Goal: Information Seeking & Learning: Check status

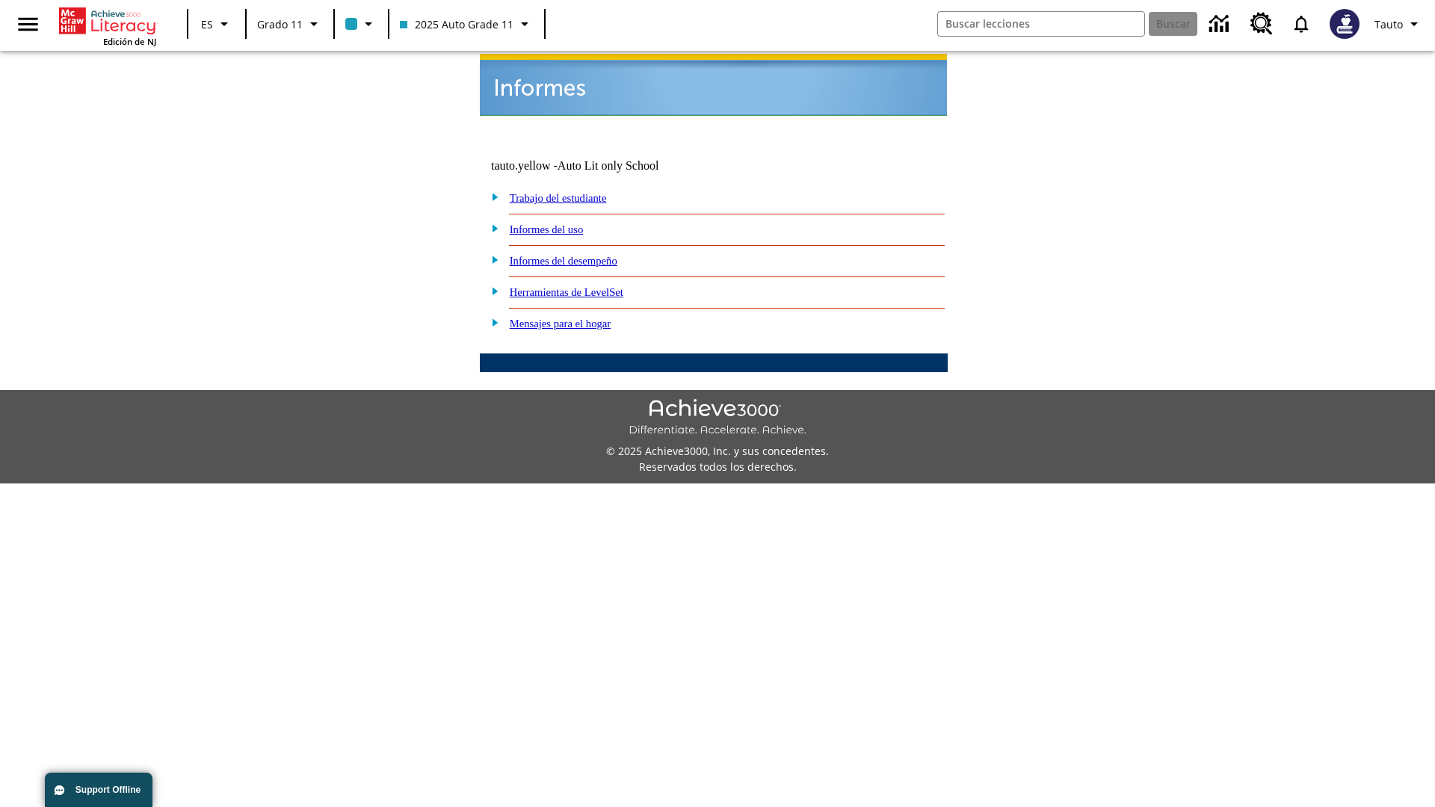
click at [558, 223] on link "Informes del uso" at bounding box center [547, 229] width 74 height 12
click at [0, 0] on link "¿Cuáles de mis estudiantes están usando el programa?" at bounding box center [0, 0] width 0 height 0
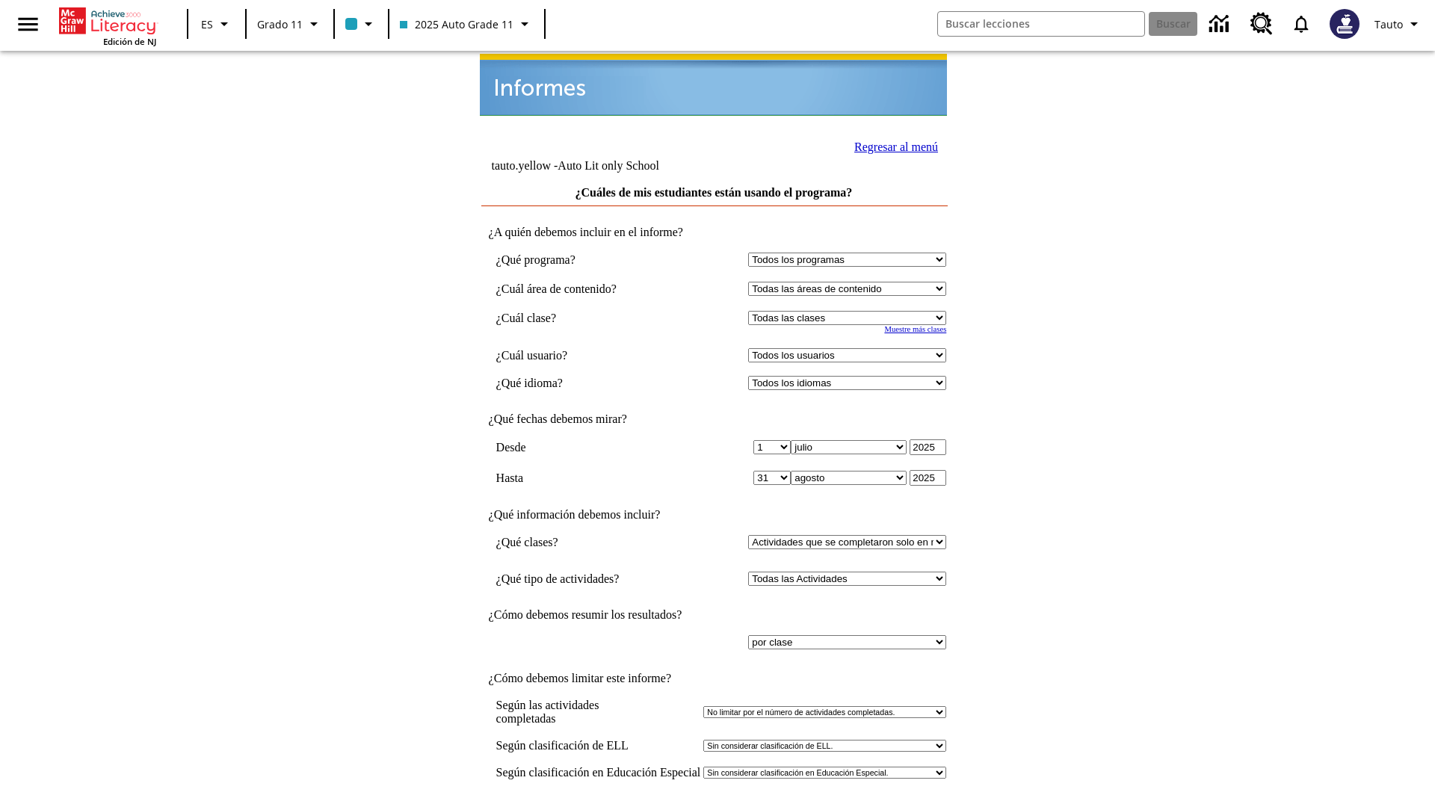
click at [850, 311] on select "Seleccionar una clase: Todas las clases 2025 Auto Grade 11 205 Auto Grade 11 Sa…" at bounding box center [847, 318] width 198 height 14
select select "11133141"
click at [850, 348] on select "Todos los usuarios Puma, Sautoen Puma, Sautoes Puma, Sautoss Twoclasses, Sautoe…" at bounding box center [847, 355] width 198 height 14
select select "21437114"
click at [714, 806] on input "Ver Informe" at bounding box center [713, 822] width 69 height 16
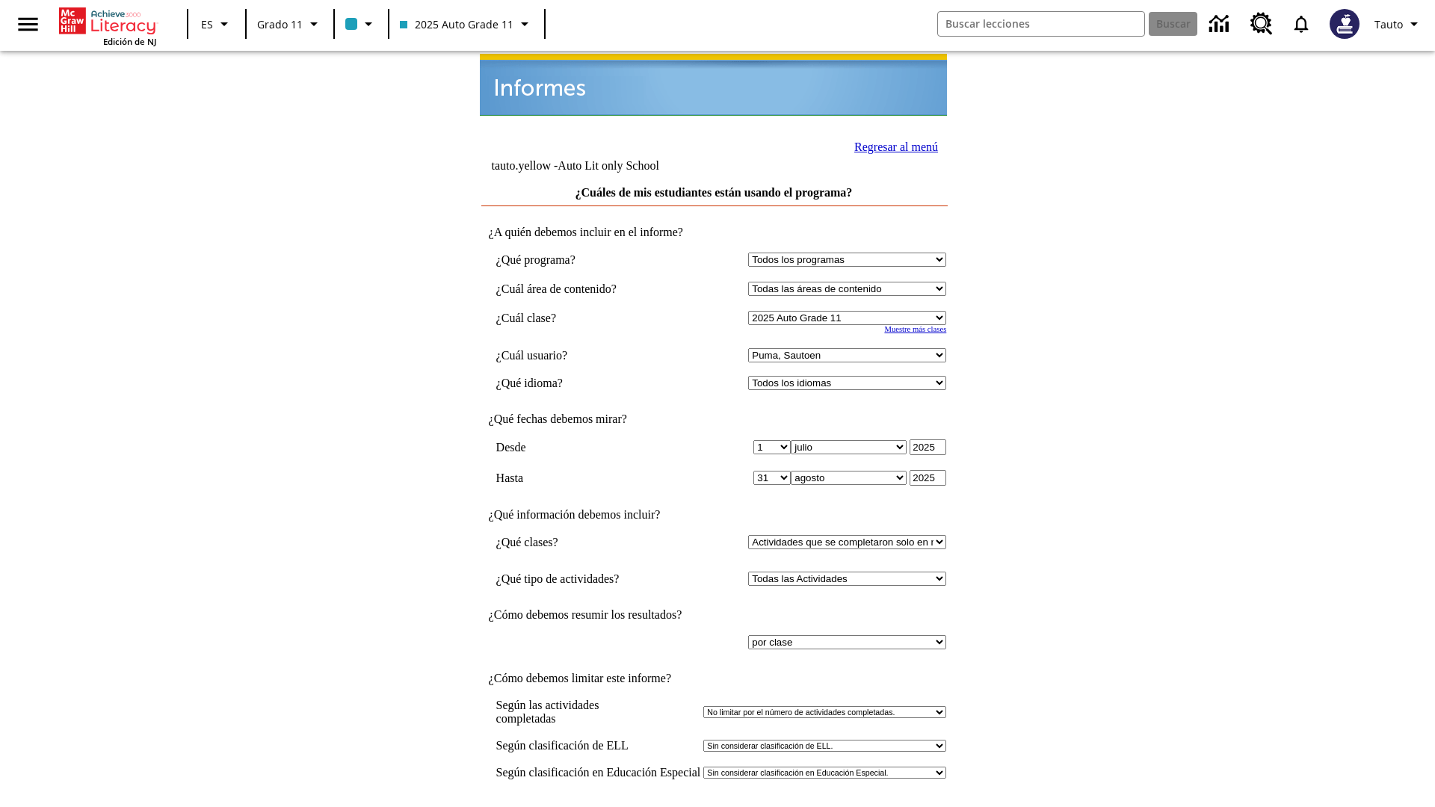
click at [891, 145] on link "Regresar al menú" at bounding box center [896, 146] width 84 height 13
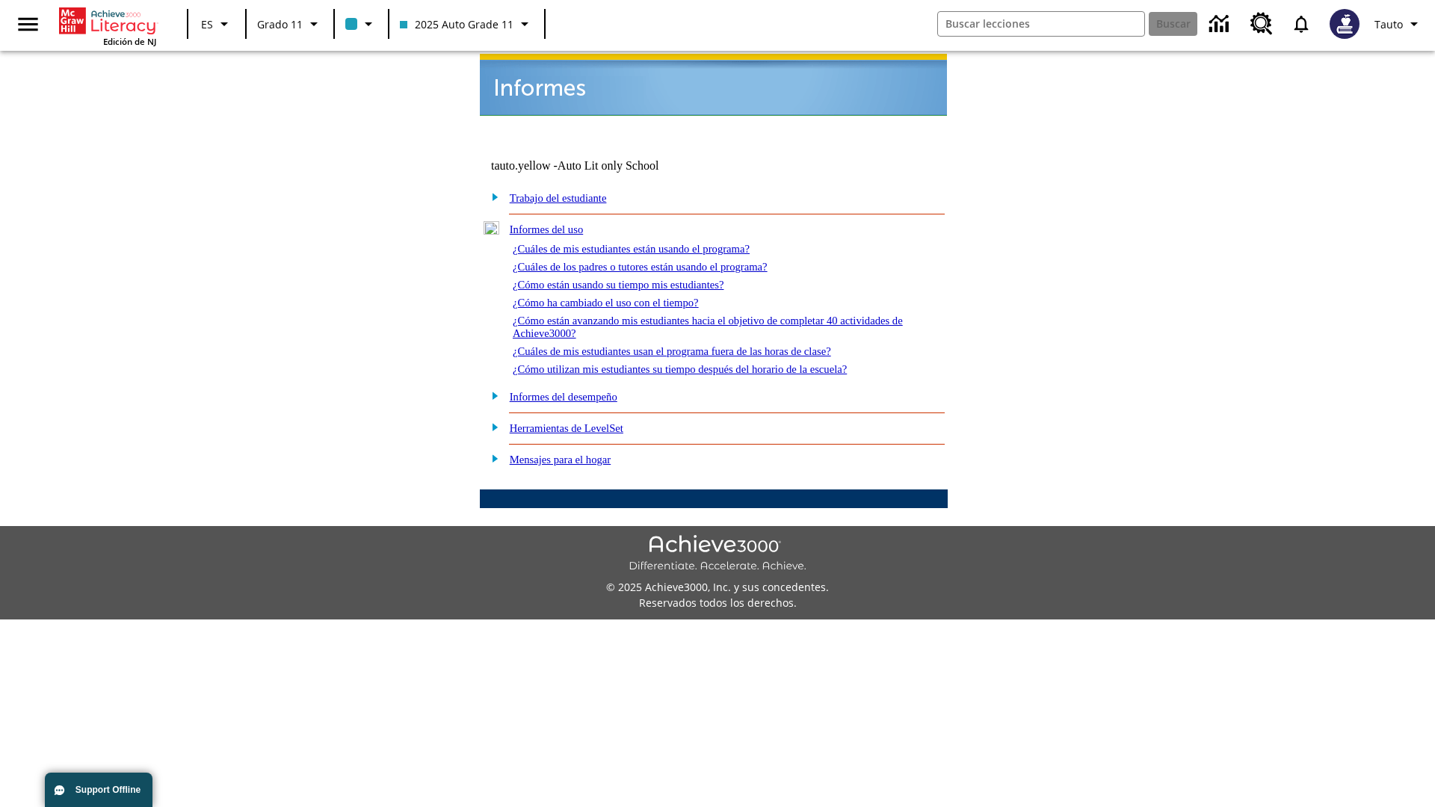
click at [661, 261] on link "¿Cuáles de los padres o tutores están usando el programa?" at bounding box center [640, 267] width 255 height 12
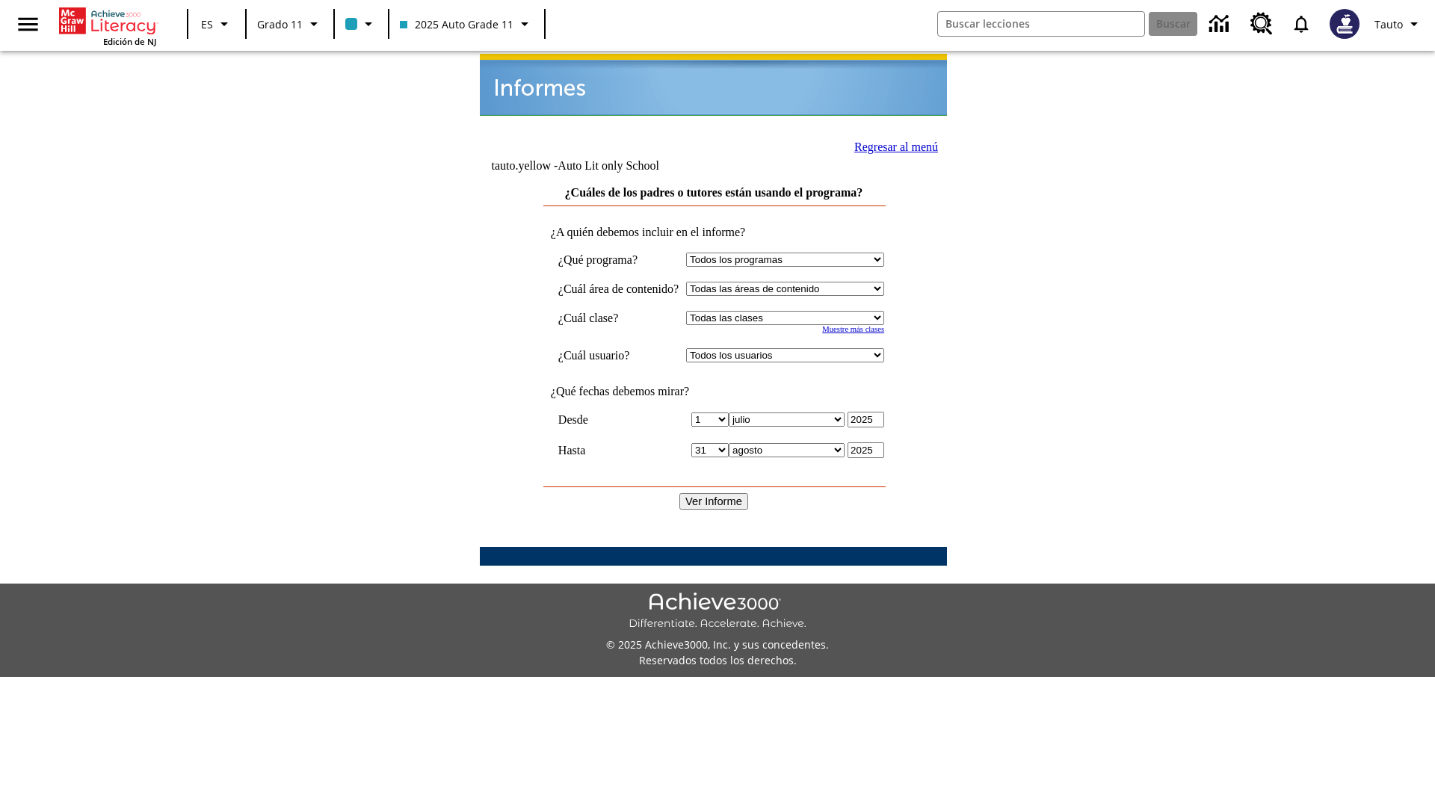
click at [799, 311] on select "Seleccionar una clase: Todas las clases 2025 Auto Grade 11 205 Auto Grade 11 Sa…" at bounding box center [785, 318] width 198 height 14
select select "11133141"
select select "21437114"
click at [714, 493] on input "Ver Informe" at bounding box center [713, 501] width 69 height 16
click at [890, 145] on link "Regresar al menú" at bounding box center [896, 146] width 84 height 13
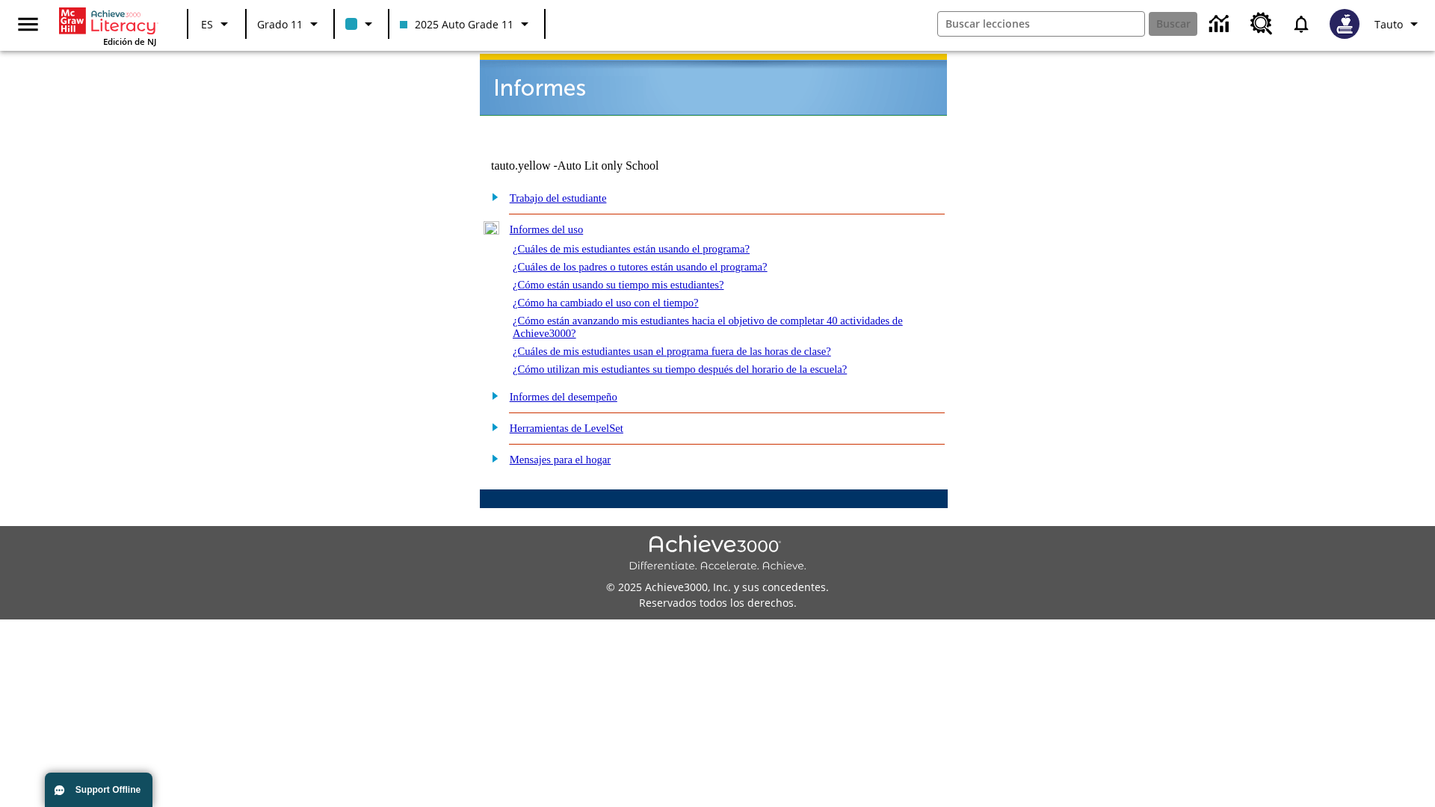
click at [636, 279] on link "¿Cómo están usando su tiempo mis estudiantes?" at bounding box center [618, 285] width 211 height 12
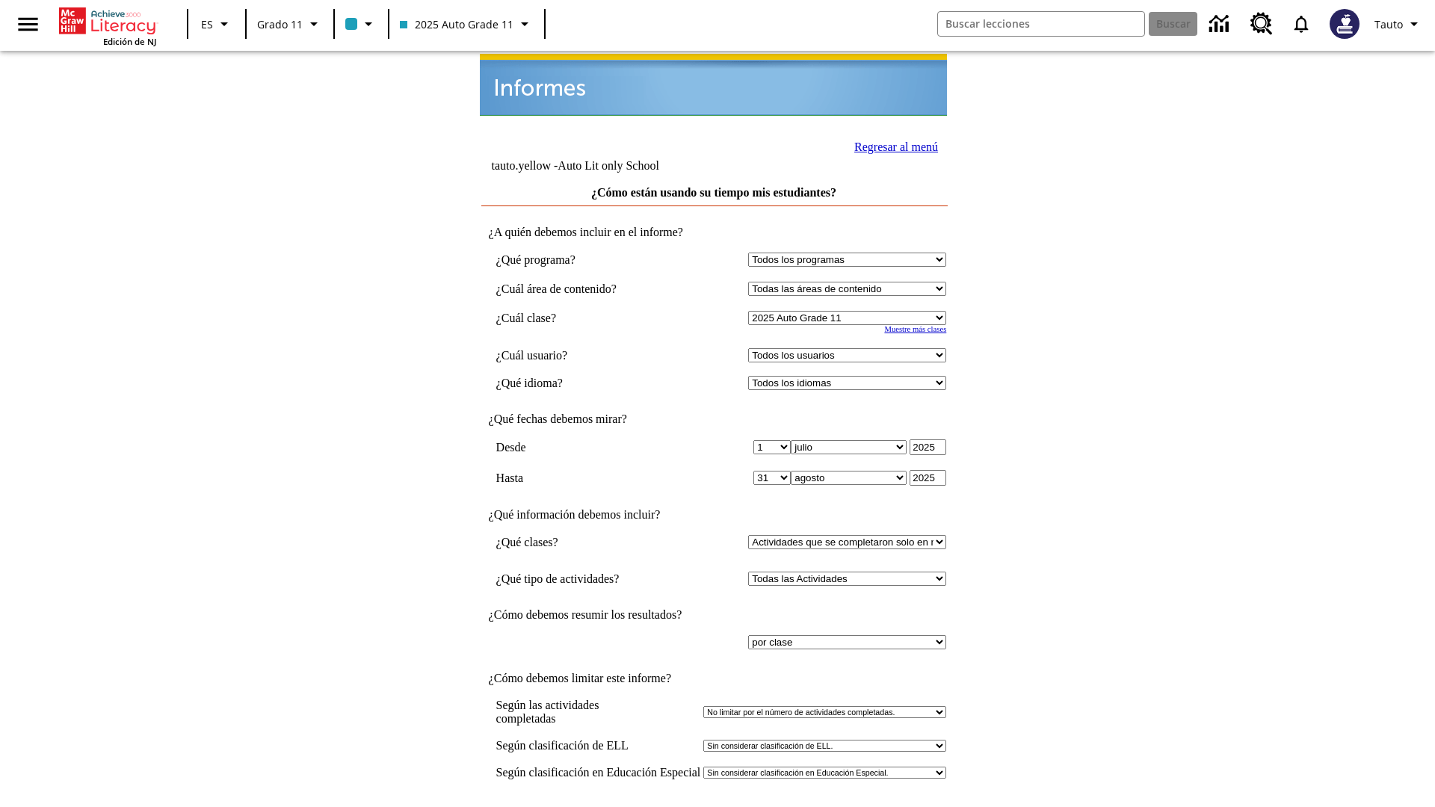
select select "11133141"
click at [850, 348] on select "Todos los usuarios Puma, Sautoen Puma, Sautoes Puma, Sautoss Twoclasses, Sautoe…" at bounding box center [847, 355] width 198 height 14
select select "21437114"
click at [714, 806] on input "Ver Informe" at bounding box center [713, 822] width 69 height 16
click at [891, 145] on link "Regresar al menú" at bounding box center [896, 146] width 84 height 13
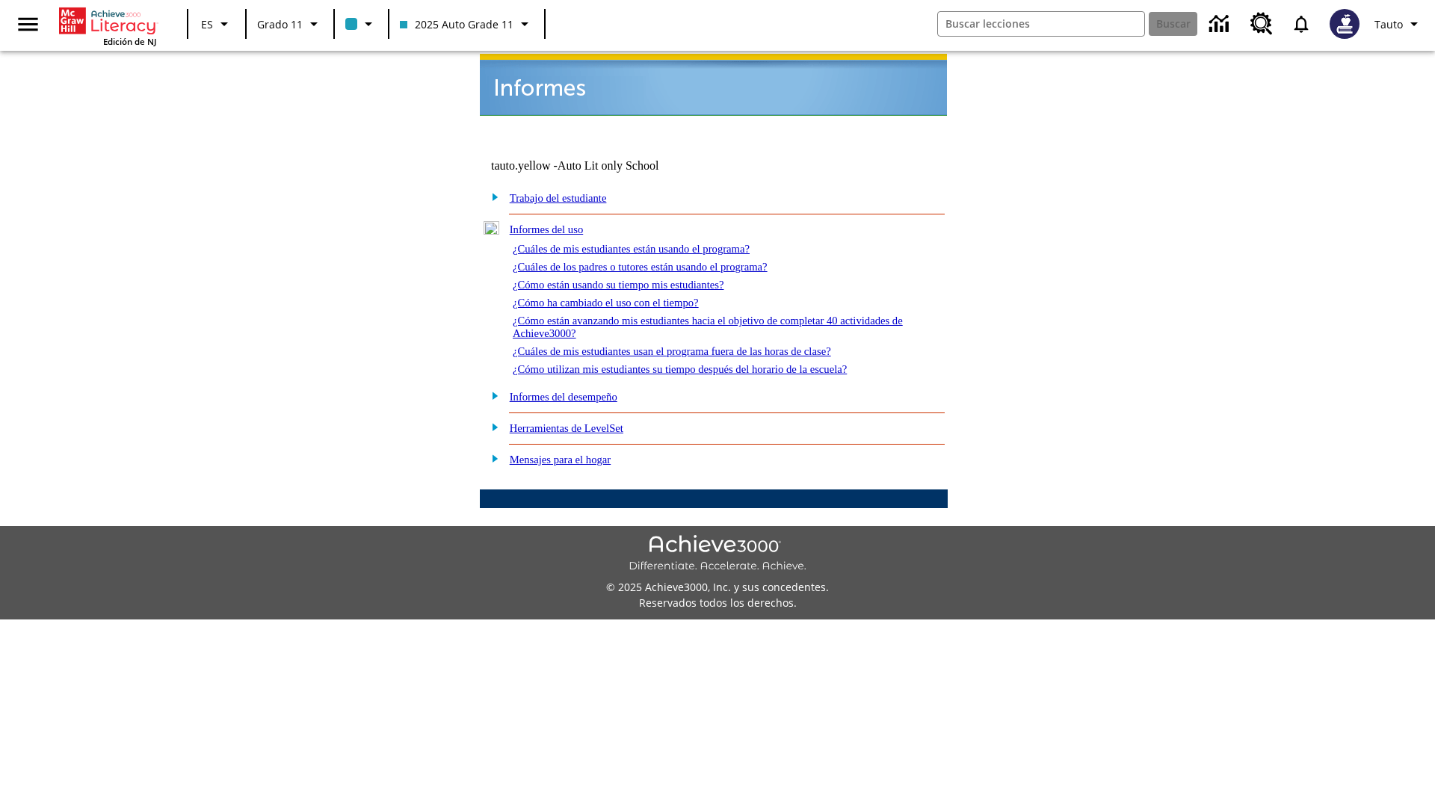
click at [619, 297] on link "¿Cómo ha cambiado el uso con el tiempo?" at bounding box center [606, 303] width 186 height 12
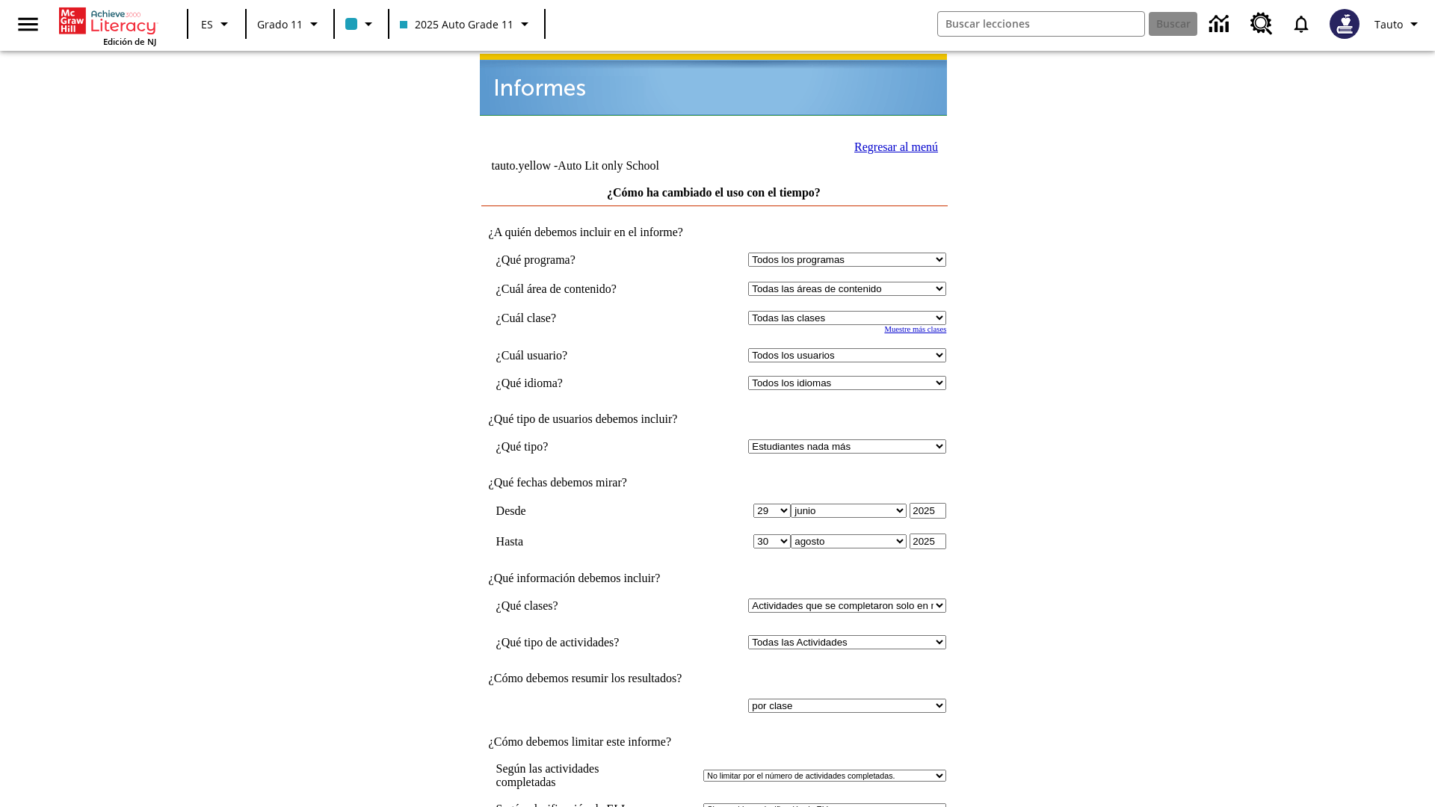
click at [850, 311] on select "Seleccionar una clase: Todas las clases 2025 Auto Grade 11 205 Auto Grade 11 Sa…" at bounding box center [847, 318] width 198 height 14
select select "11133141"
click at [850, 348] on select "Todos los usuarios Puma, Sautoen Puma, Sautoes Puma, Sautoss Twoclasses, Sautoe…" at bounding box center [847, 355] width 198 height 14
select select "21437114"
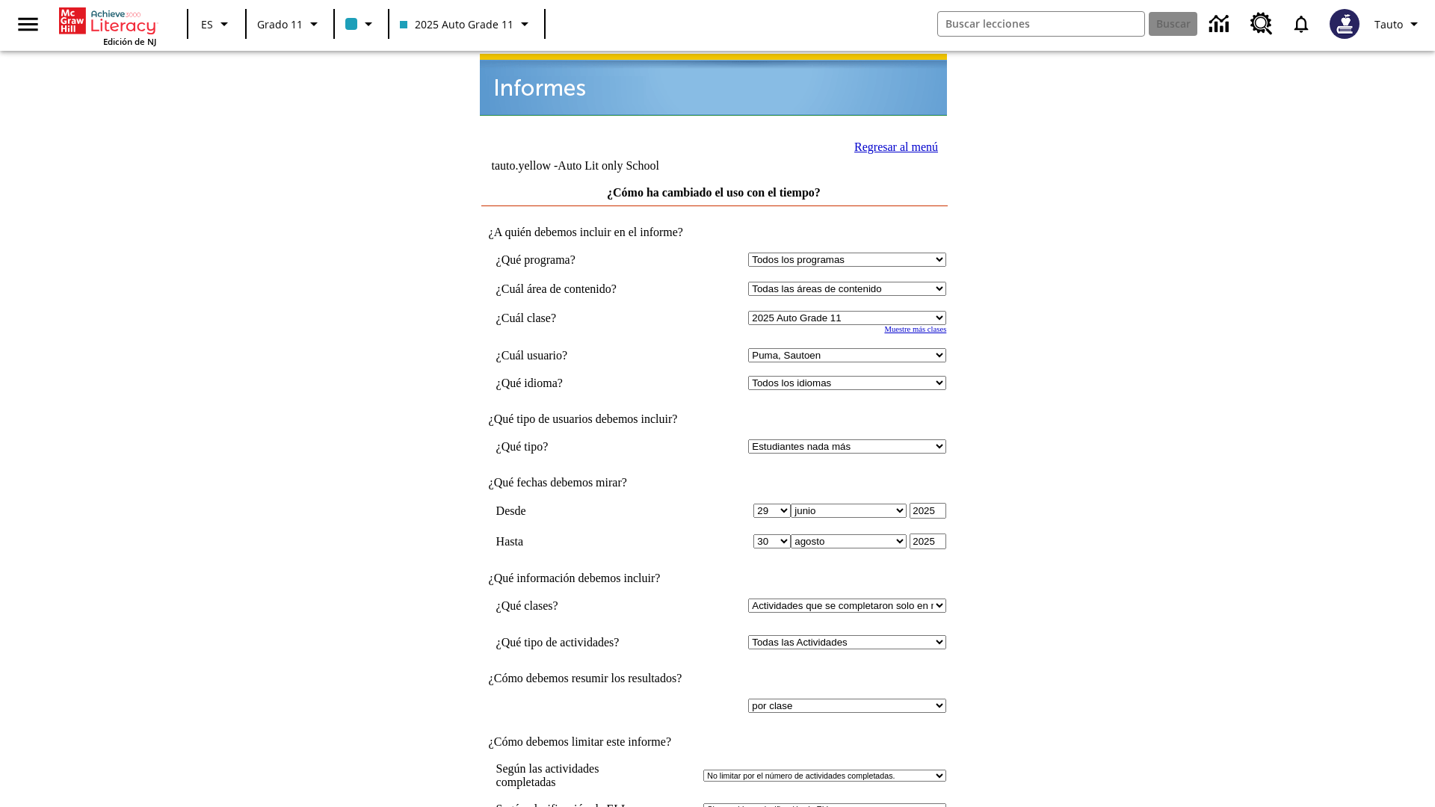
click at [891, 145] on link "Regresar al menú" at bounding box center [896, 146] width 84 height 13
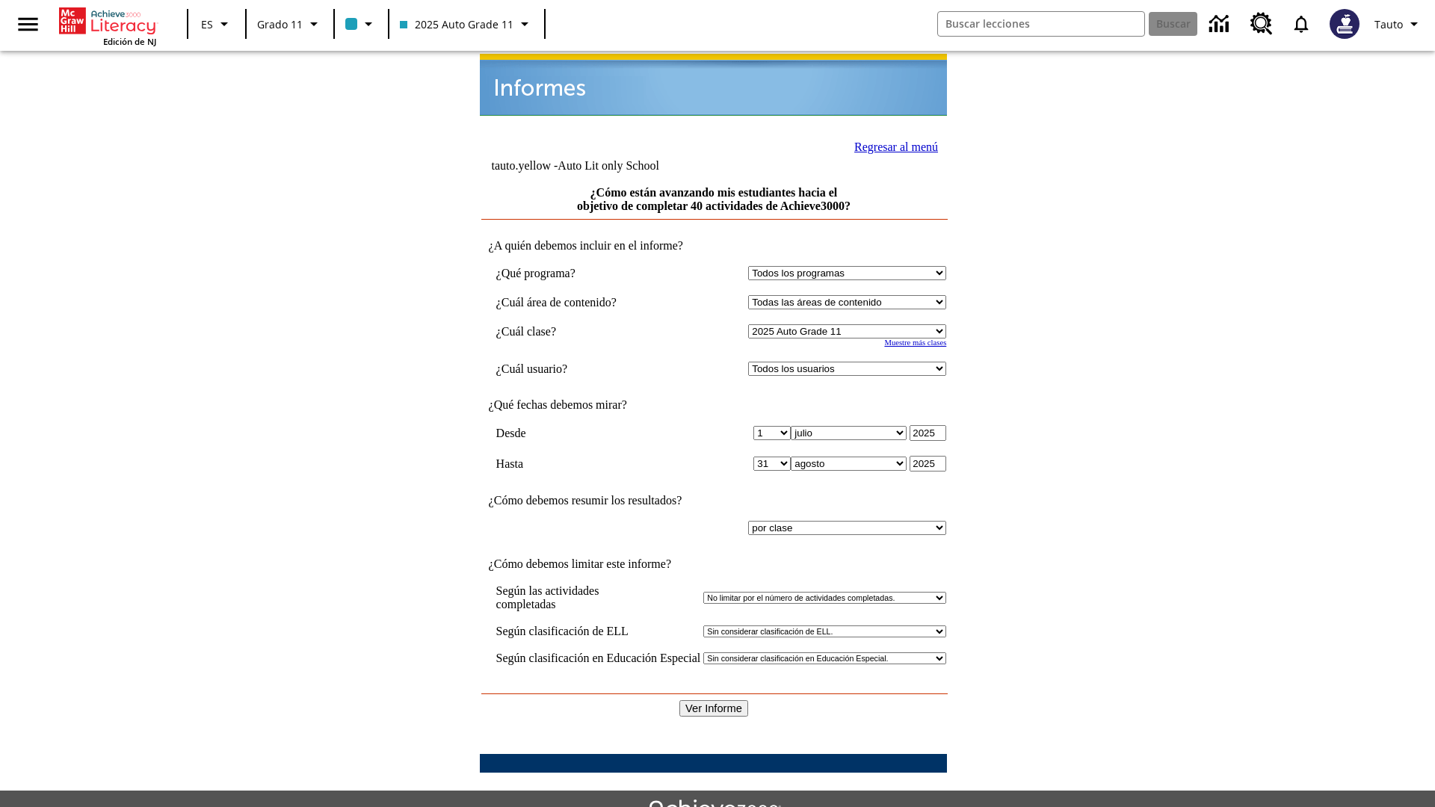
select select "11133141"
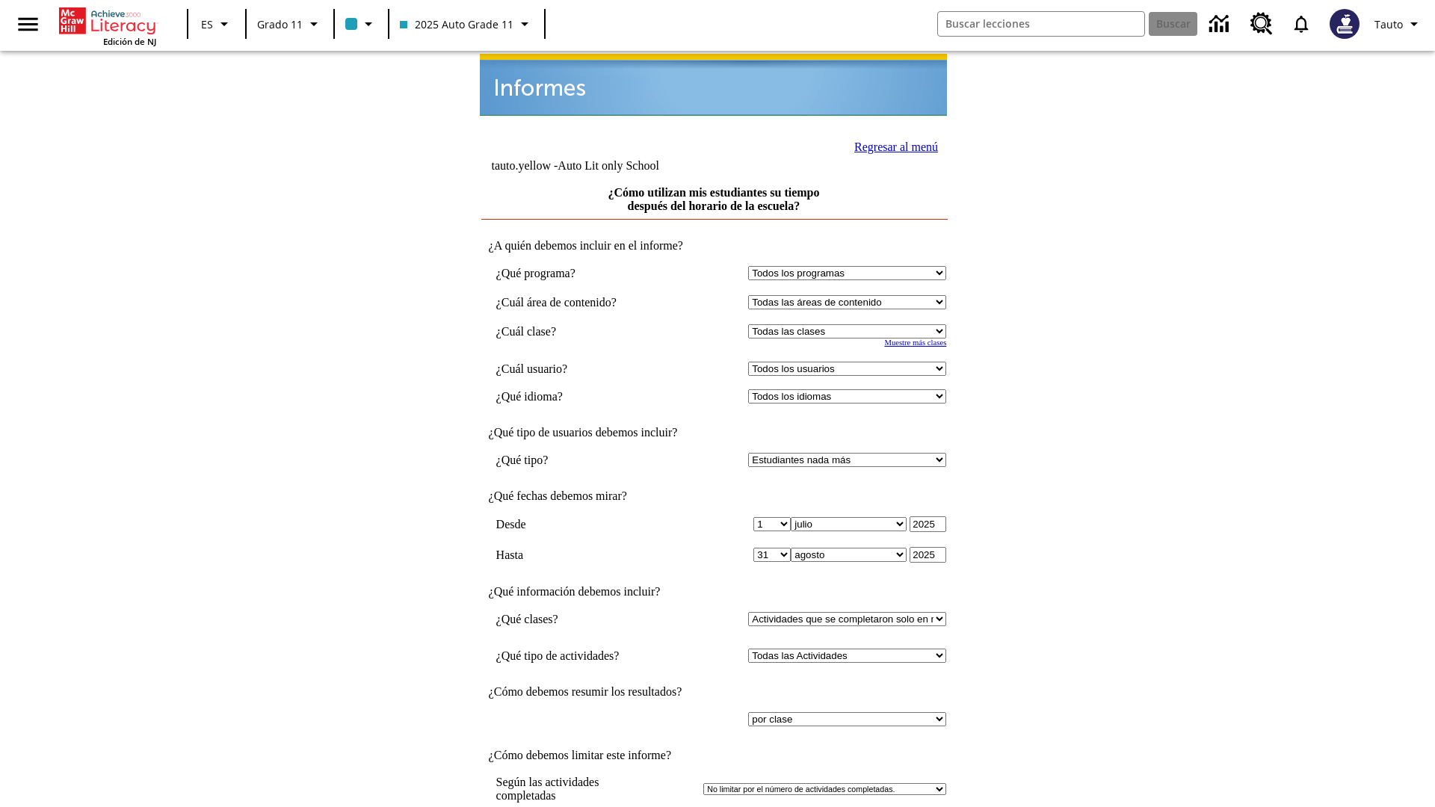
select select "11133141"
